Goal: Task Accomplishment & Management: Use online tool/utility

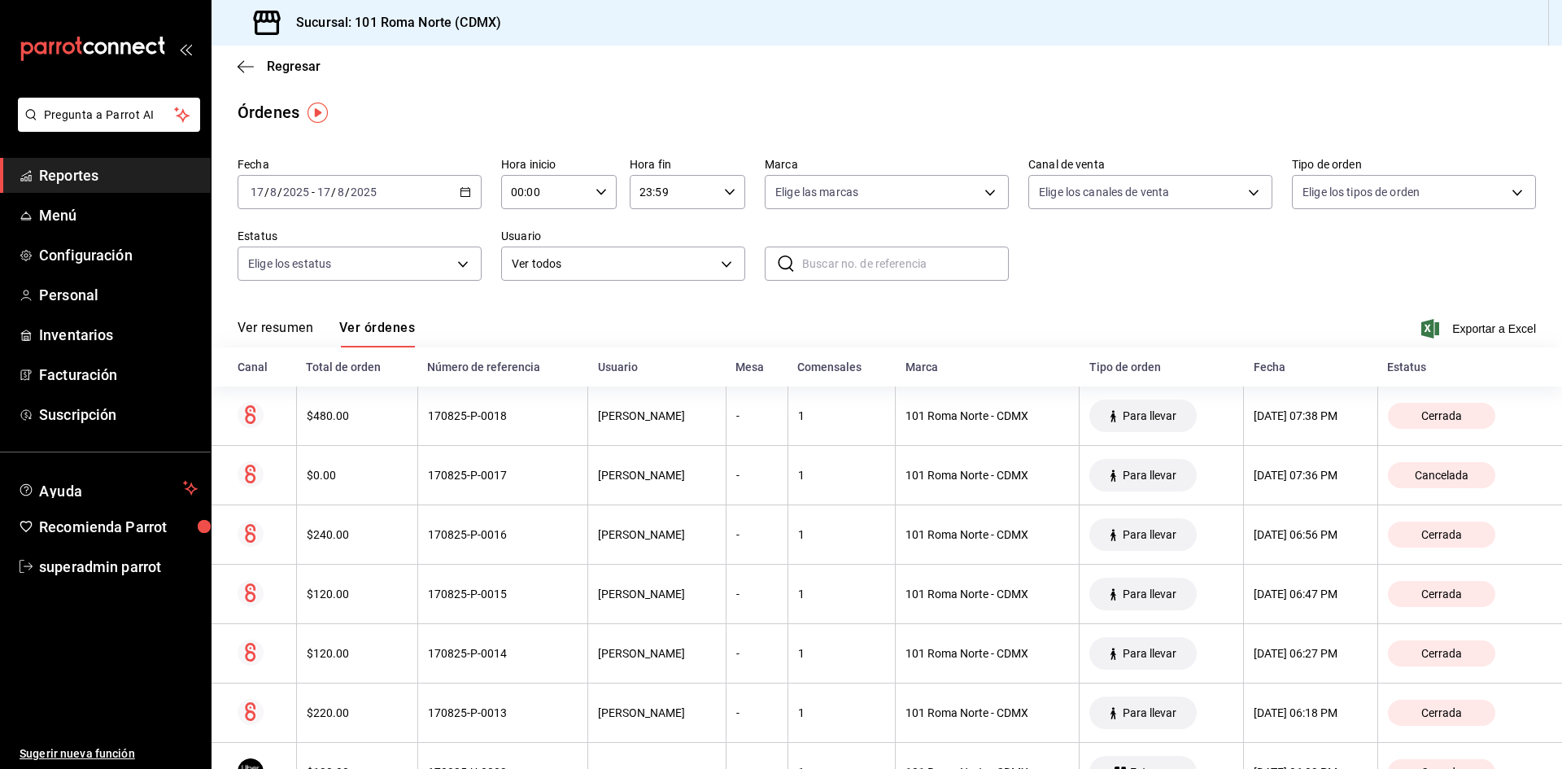
drag, startPoint x: 90, startPoint y: 561, endPoint x: 111, endPoint y: 523, distance: 43.4
click at [90, 561] on span "superadmin parrot" at bounding box center [118, 567] width 159 height 22
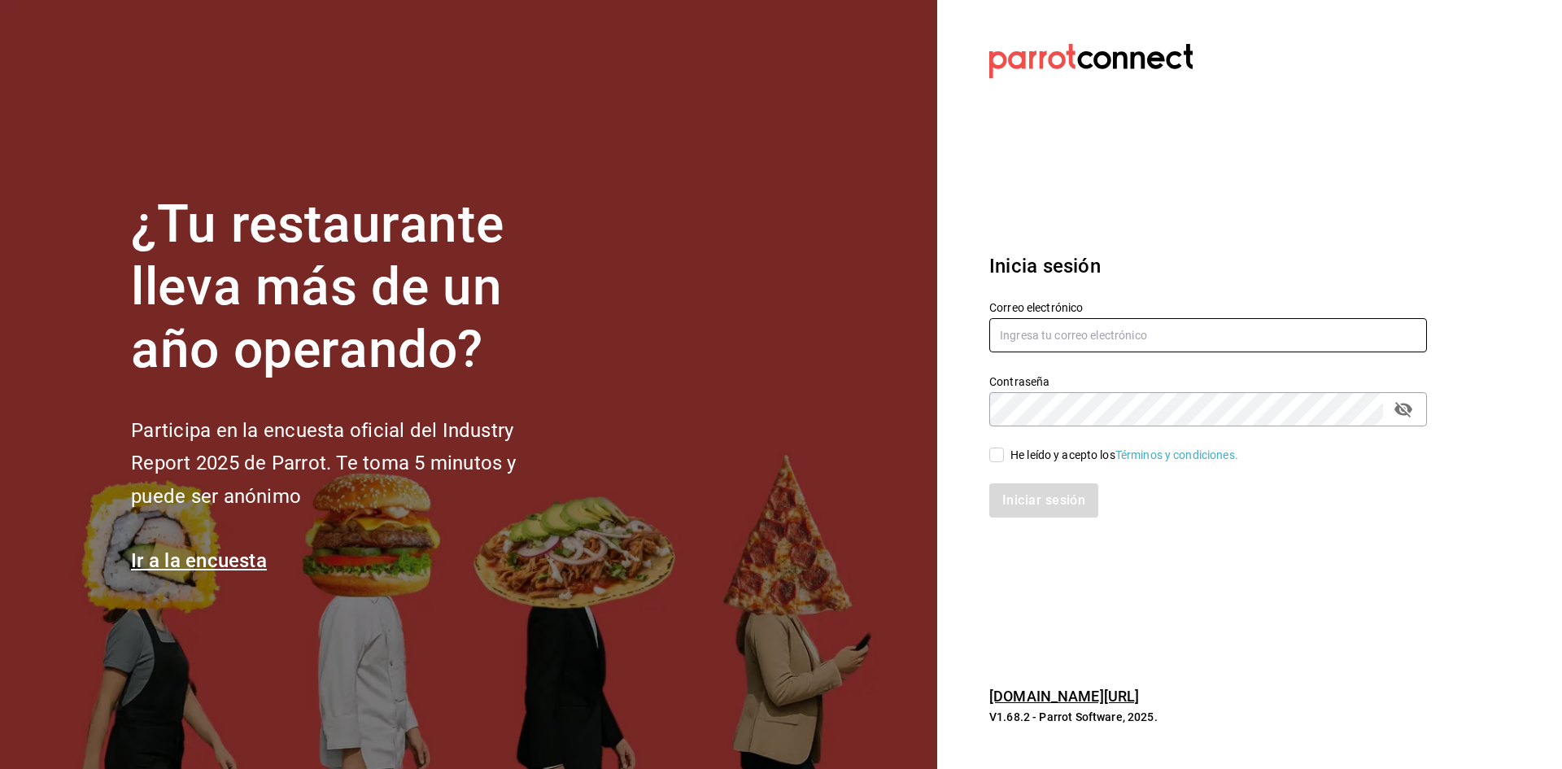
click at [1058, 345] on input "text" at bounding box center [1208, 335] width 438 height 34
type input "dimitris@restaurante.com"
click at [999, 459] on input "He leído y acepto los Términos y condiciones." at bounding box center [996, 455] width 15 height 15
checkbox input "true"
click at [1006, 486] on button "Iniciar sesión" at bounding box center [1044, 500] width 111 height 34
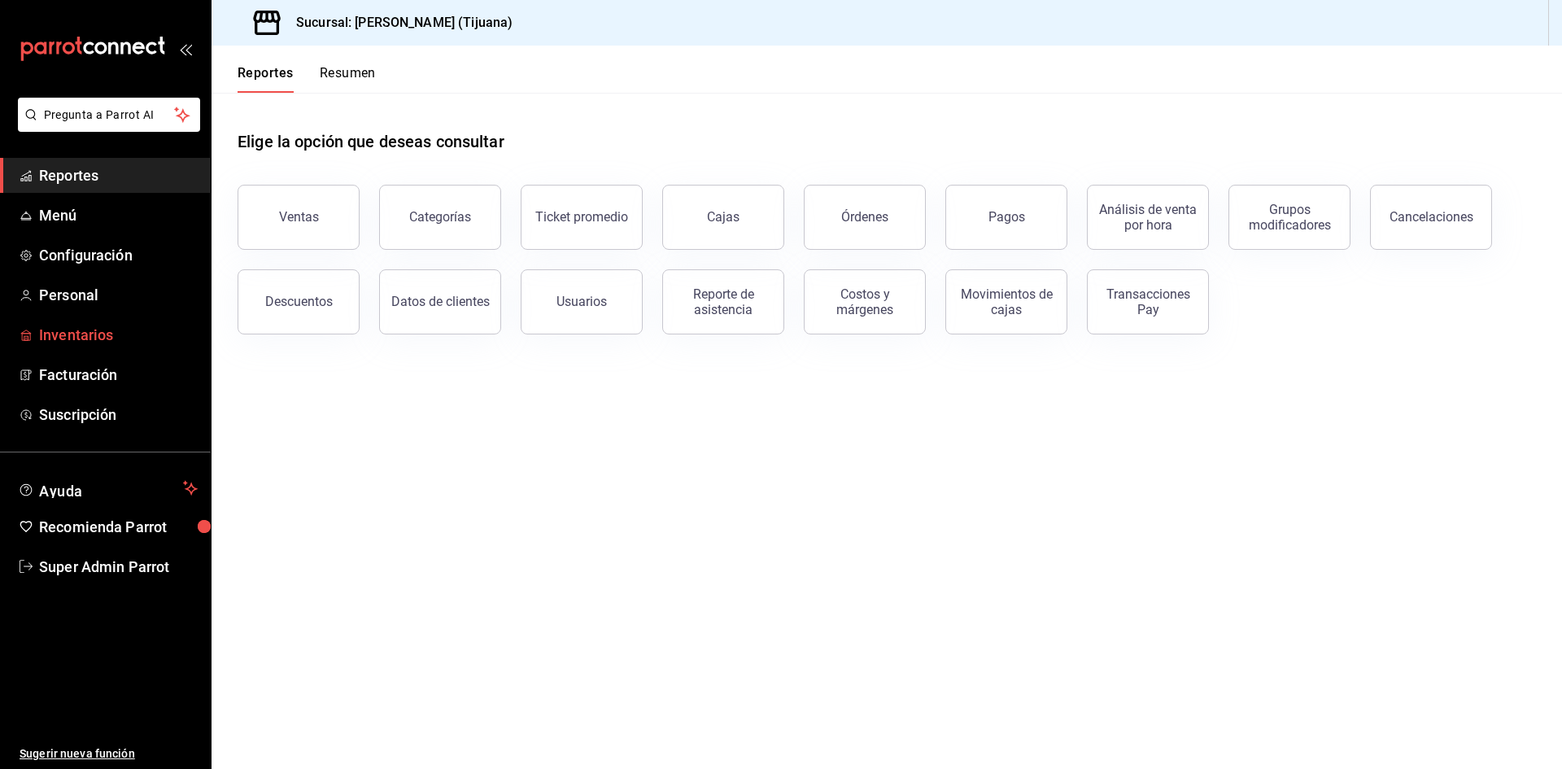
click at [110, 344] on span "Inventarios" at bounding box center [118, 335] width 159 height 22
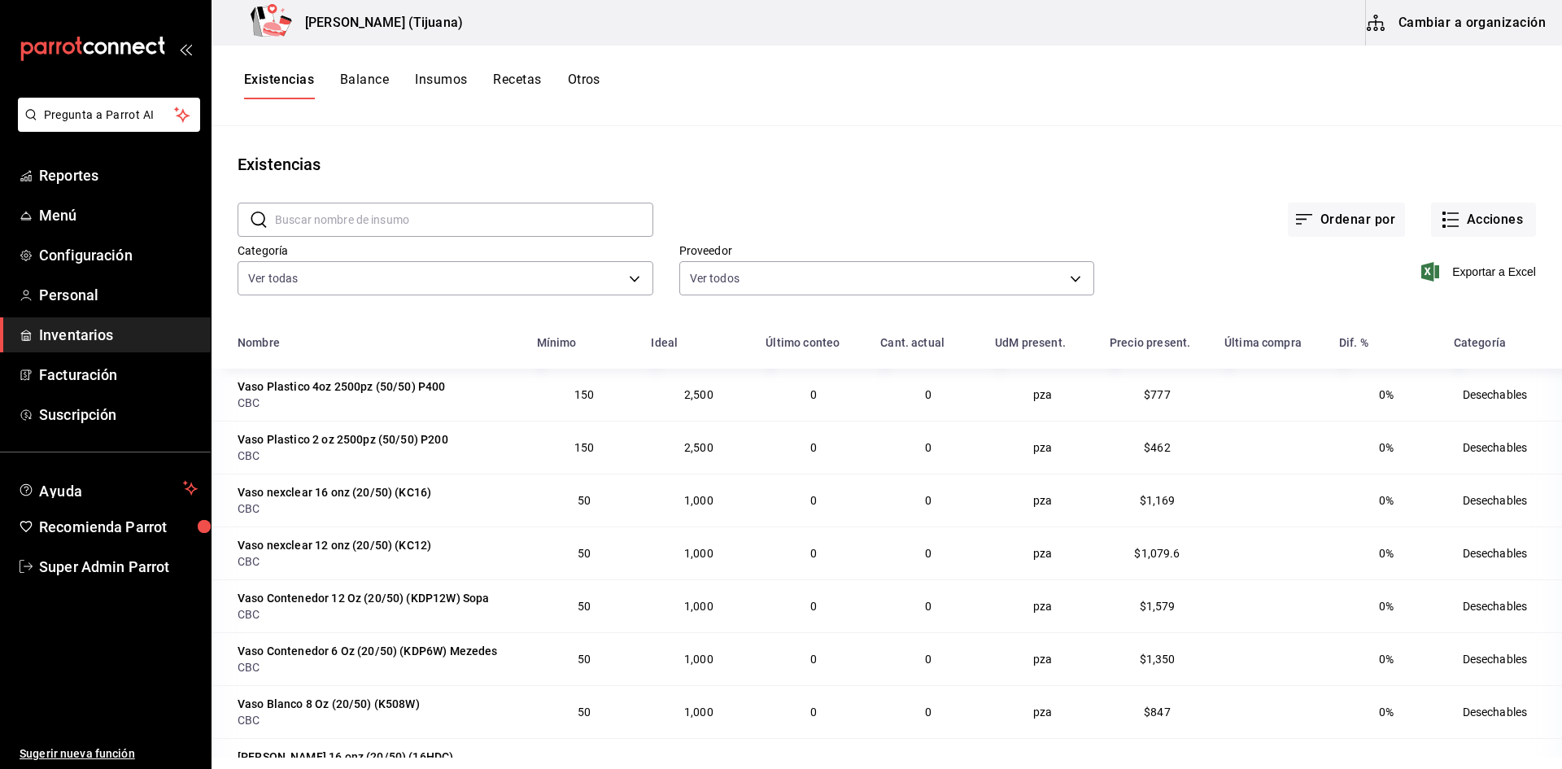
click at [1451, 20] on button "Cambiar a organización" at bounding box center [1457, 23] width 183 height 46
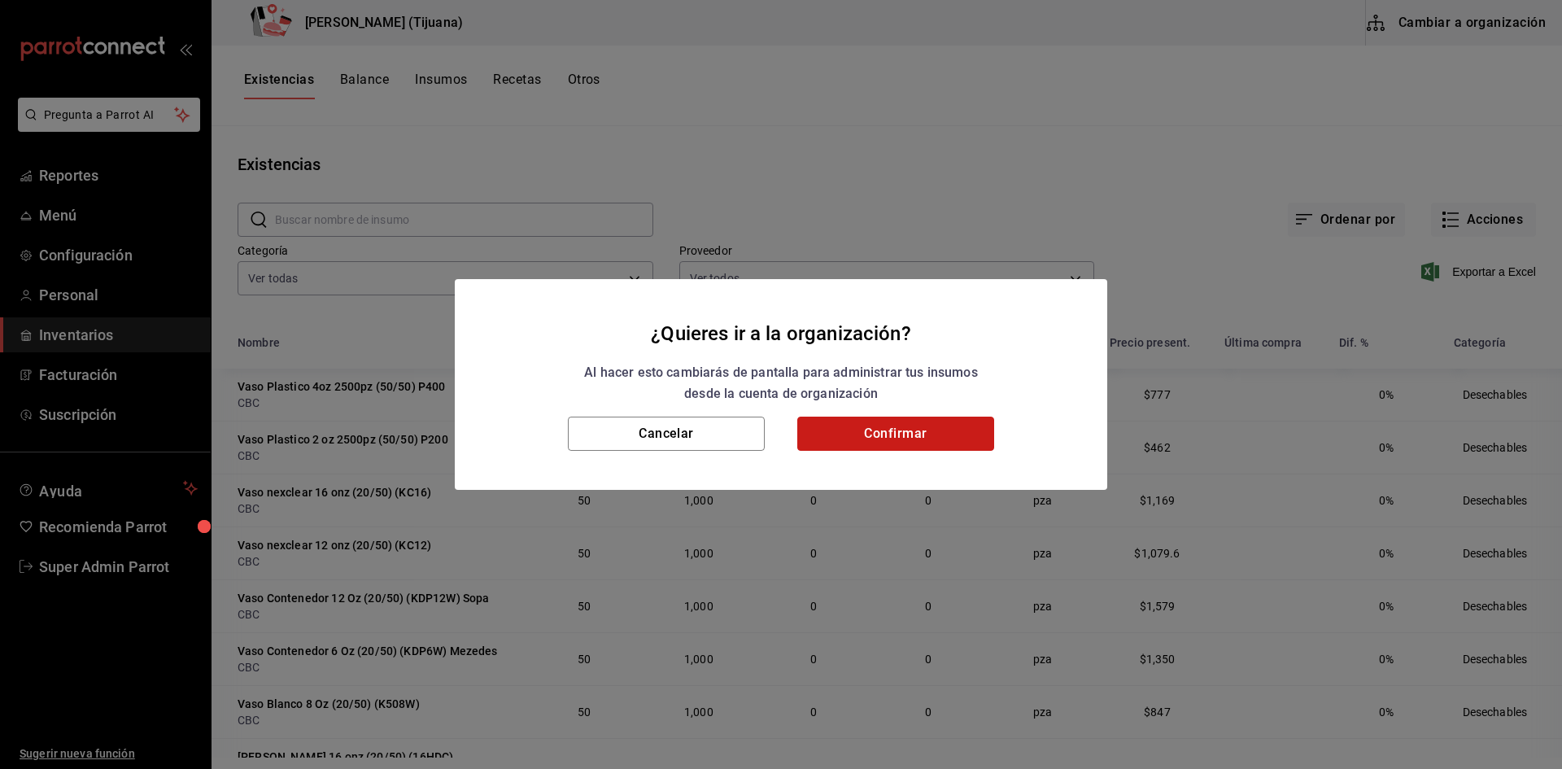
click at [986, 433] on button "Confirmar" at bounding box center [895, 434] width 197 height 34
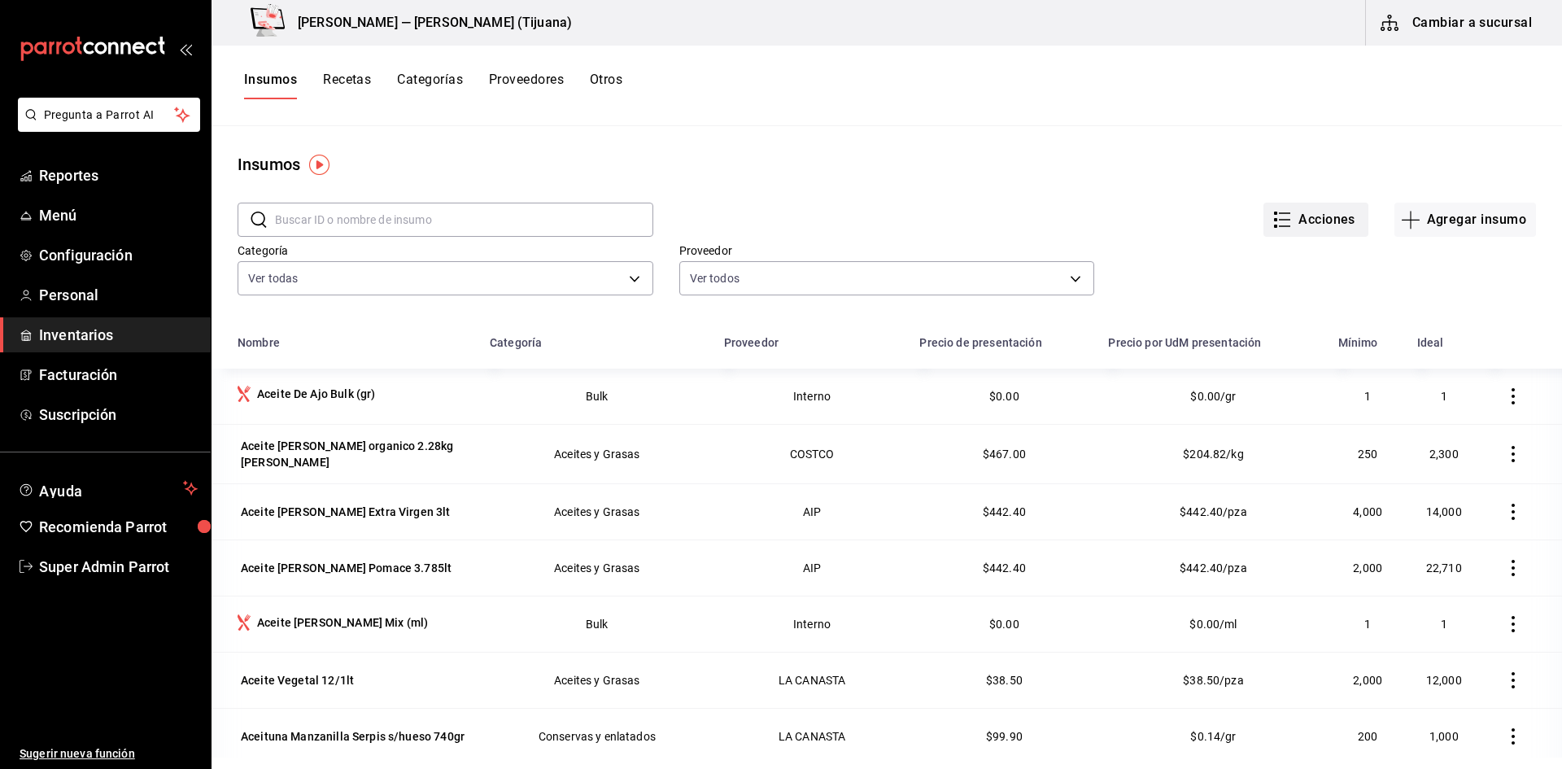
click at [1326, 220] on button "Acciones" at bounding box center [1316, 220] width 105 height 34
click at [1247, 210] on li "Importar lista de insumos" at bounding box center [1270, 200] width 170 height 43
click at [1268, 194] on div "Importar lista de insumos" at bounding box center [1270, 200] width 131 height 17
click at [0, 0] on input "Importar lista de insumos" at bounding box center [0, 0] width 0 height 0
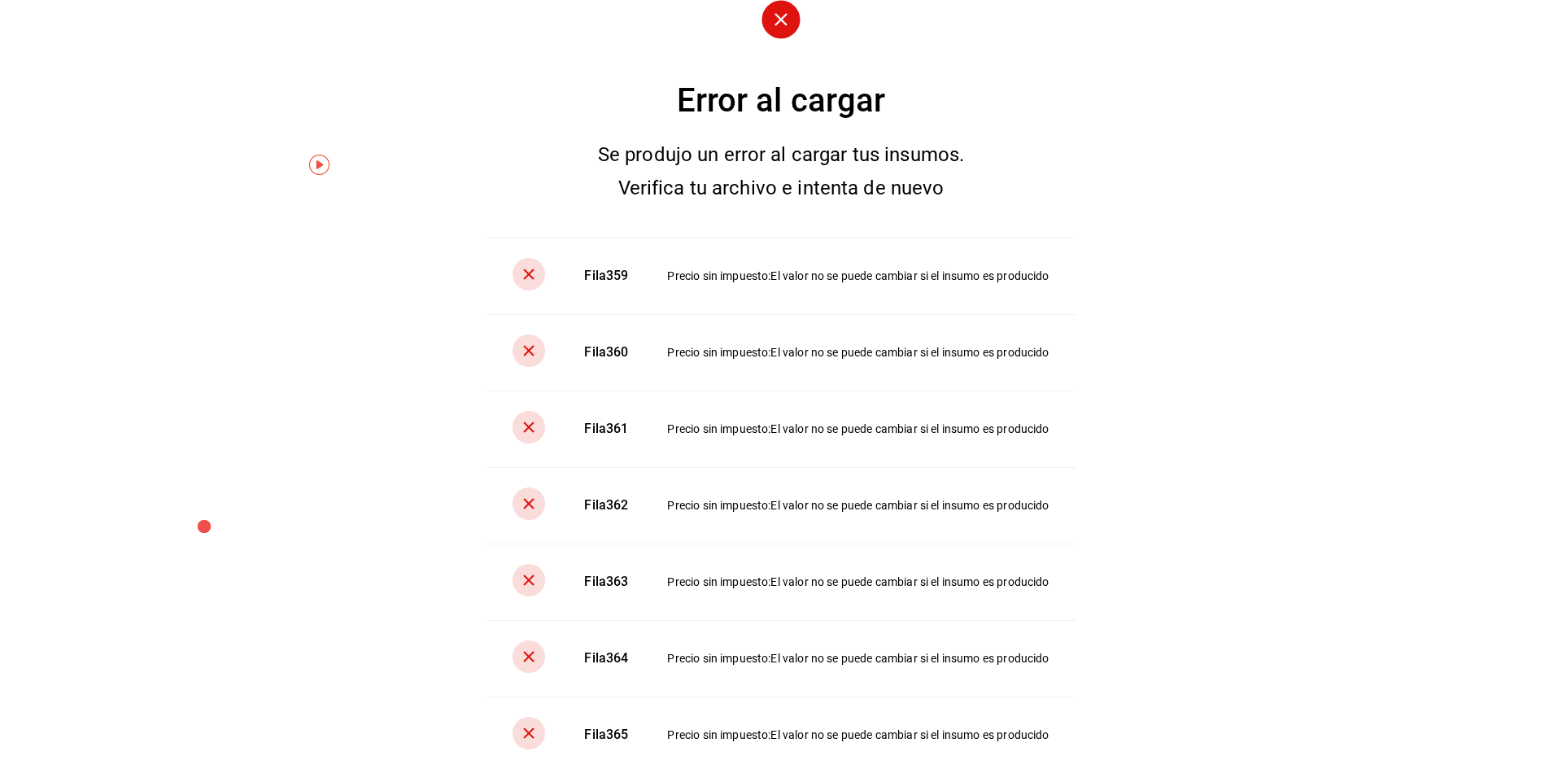
click at [1207, 537] on div "Error al cargar Se produjo un error al cargar tus insumos. Verifica tu archivo …" at bounding box center [781, 384] width 1562 height 769
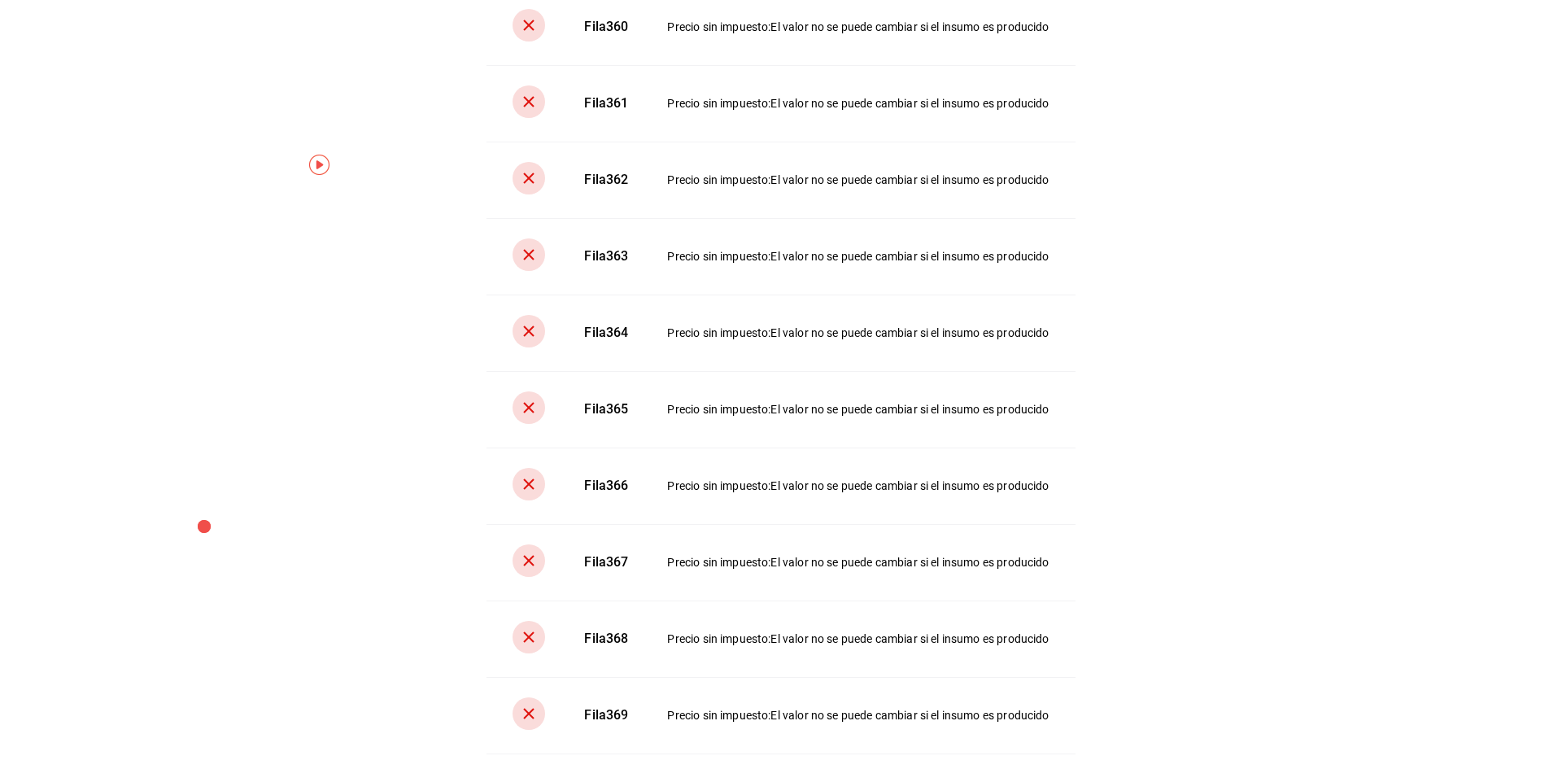
scroll to position [570, 0]
